Goal: Transaction & Acquisition: Subscribe to service/newsletter

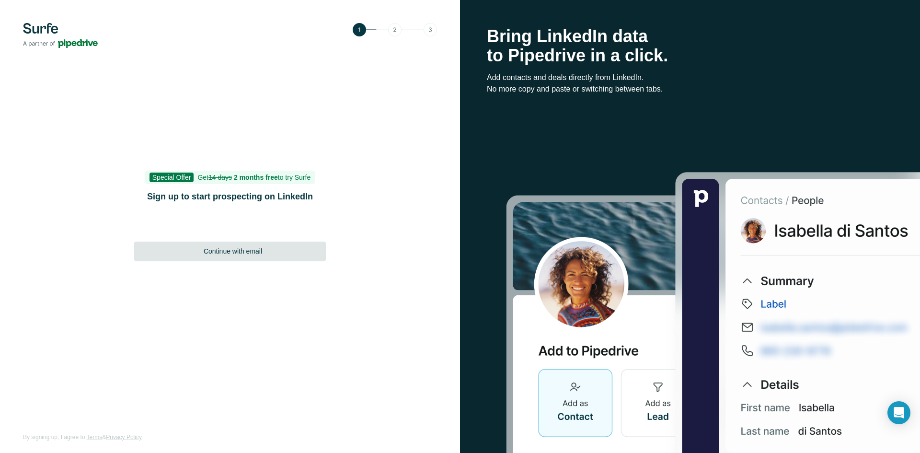
click at [243, 255] on span "Continue with email" at bounding box center [233, 251] width 58 height 10
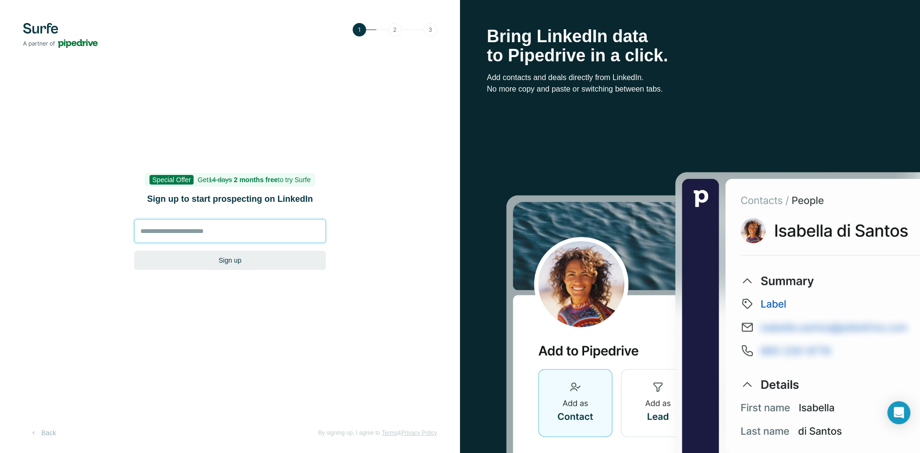
click at [222, 230] on input at bounding box center [230, 231] width 192 height 24
click at [191, 227] on input at bounding box center [230, 231] width 192 height 24
click at [192, 227] on input at bounding box center [230, 231] width 192 height 24
click at [235, 228] on input at bounding box center [230, 231] width 192 height 24
drag, startPoint x: 234, startPoint y: 228, endPoint x: 237, endPoint y: 256, distance: 27.5
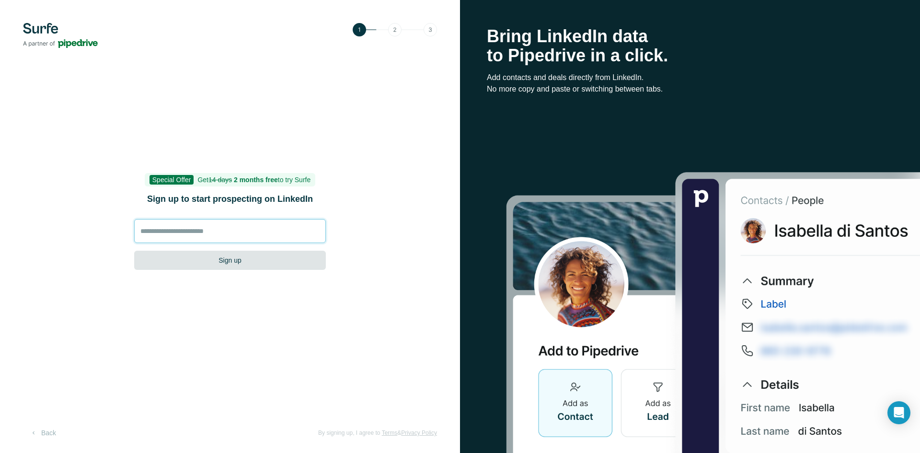
click at [234, 231] on input at bounding box center [230, 231] width 192 height 24
click at [238, 297] on div "Special Offer Get 14 days 2 months free to try Surfe Sign up to start prospecti…" at bounding box center [230, 226] width 460 height 453
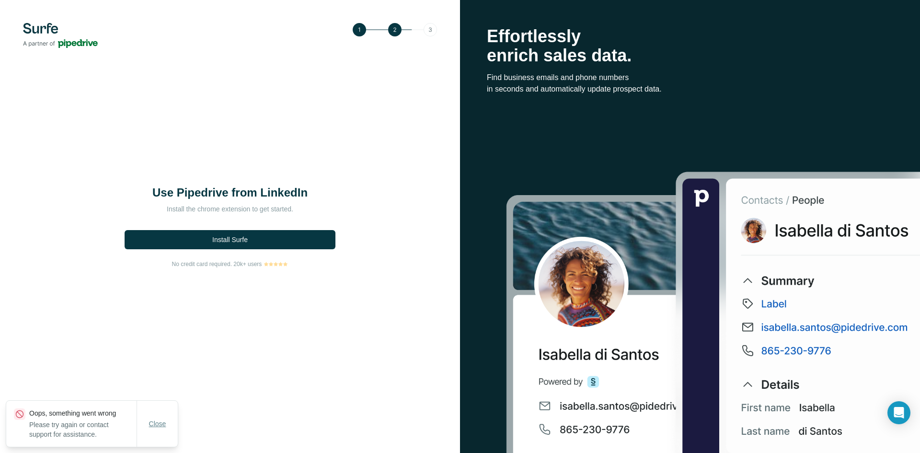
click at [163, 418] on button "Close" at bounding box center [157, 423] width 31 height 17
click at [425, 28] on img at bounding box center [395, 29] width 84 height 13
